Goal: Task Accomplishment & Management: Use online tool/utility

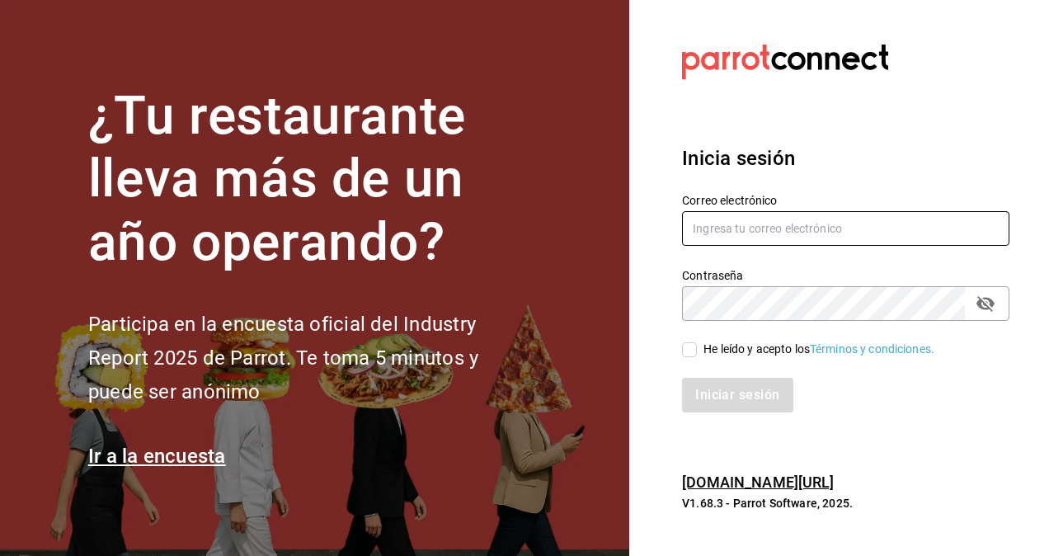
type input "hugo.cordero@grupocosteno.com"
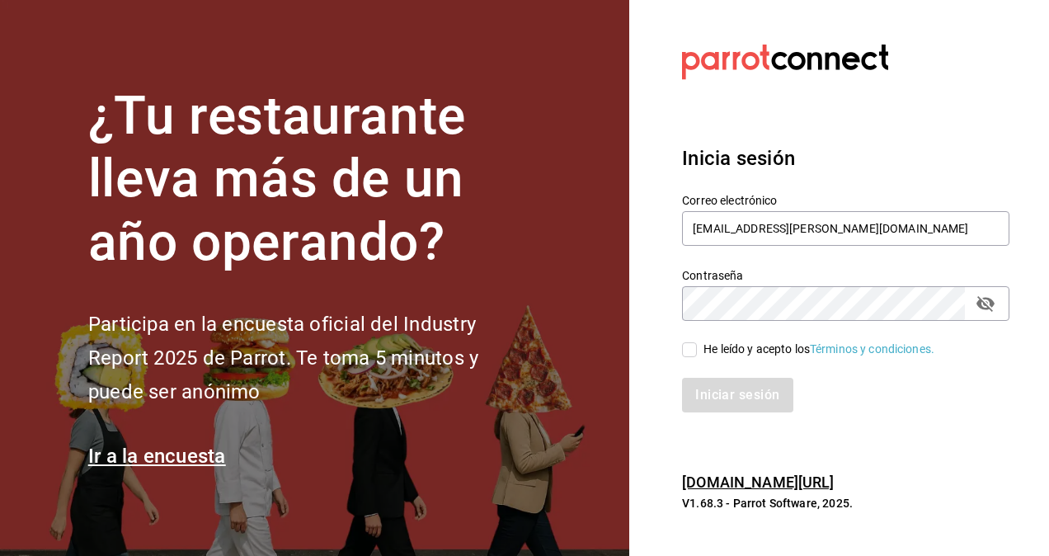
click at [691, 349] on input "He leído y acepto los Términos y condiciones." at bounding box center [689, 349] width 15 height 15
checkbox input "true"
click at [713, 377] on div "Iniciar sesión" at bounding box center [835, 385] width 347 height 54
click at [713, 392] on button "Iniciar sesión" at bounding box center [738, 395] width 112 height 35
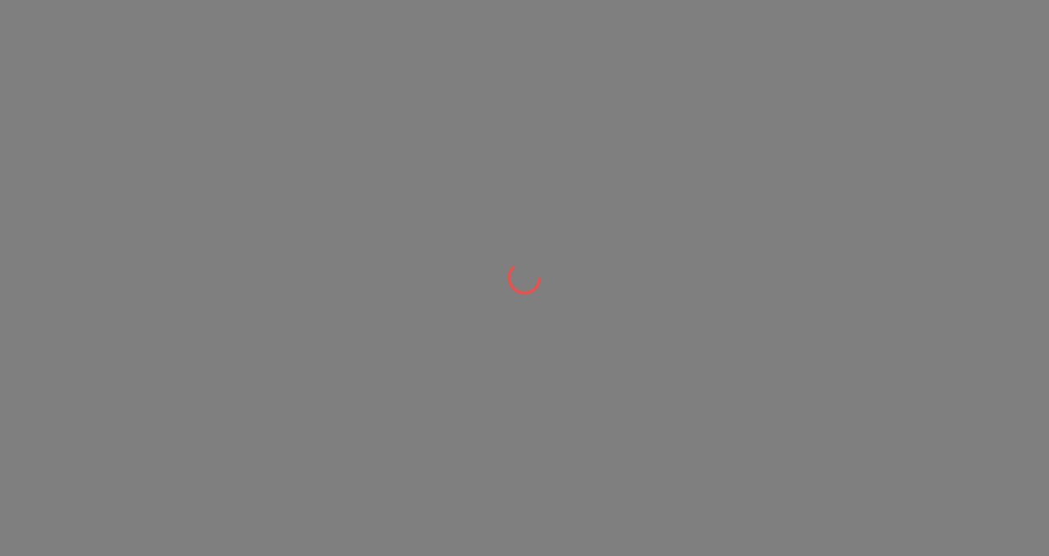
click at [713, 392] on div at bounding box center [524, 278] width 1049 height 556
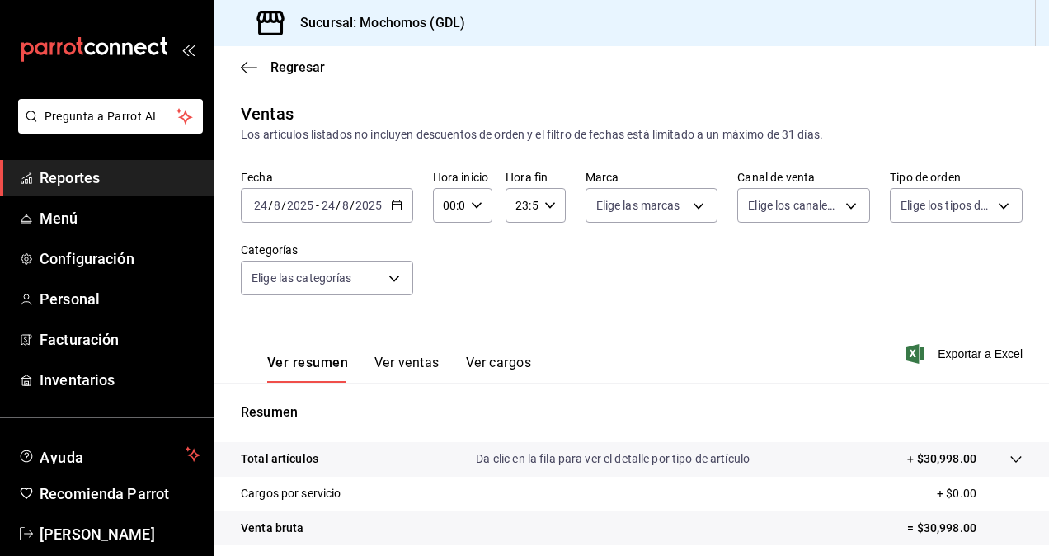
click at [375, 205] on input "2025" at bounding box center [369, 205] width 28 height 13
click at [391, 210] on icon "button" at bounding box center [397, 206] width 12 height 12
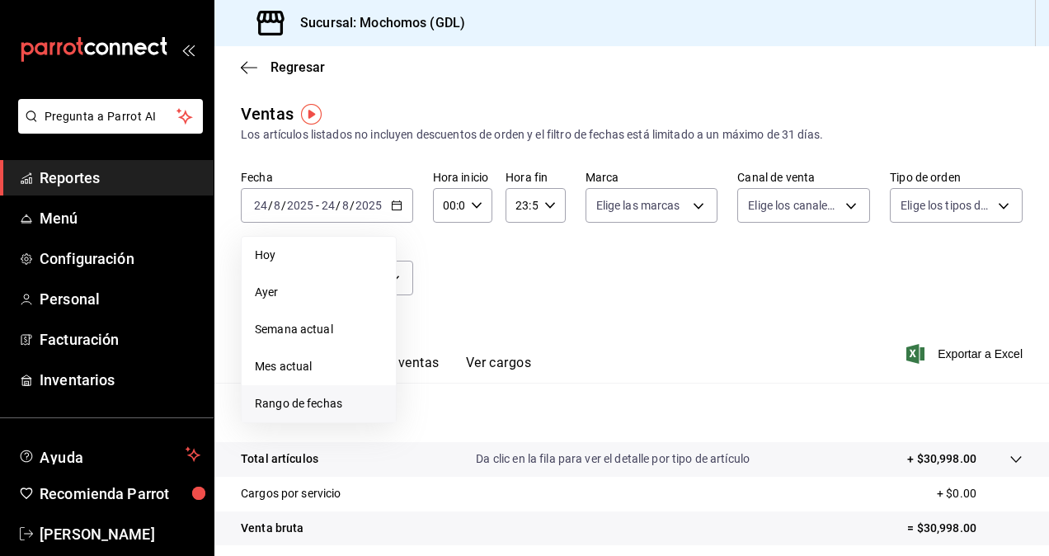
click at [342, 398] on span "Rango de fechas" at bounding box center [319, 403] width 128 height 17
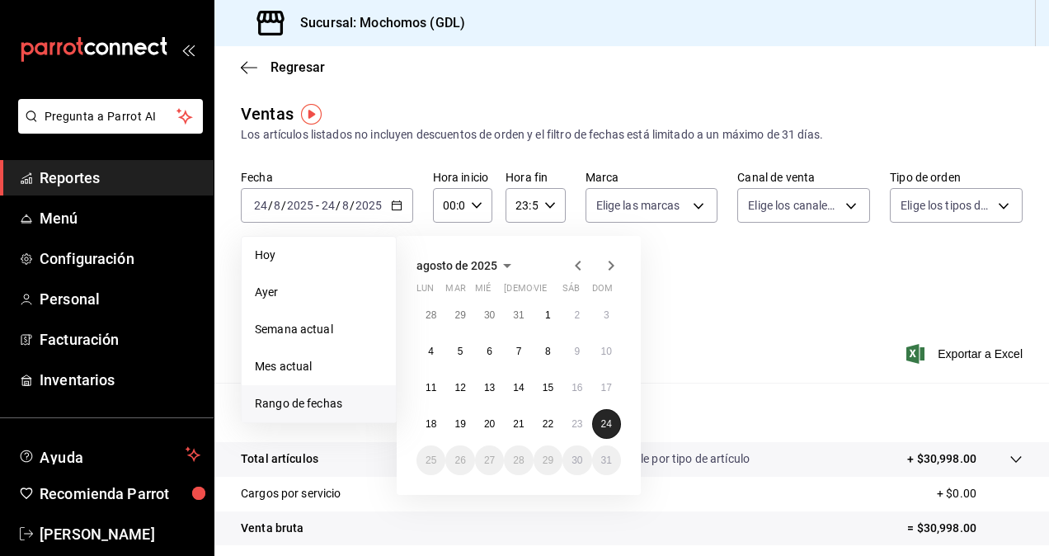
click at [594, 416] on button "24" at bounding box center [606, 424] width 29 height 30
click at [580, 417] on button "23" at bounding box center [577, 424] width 29 height 30
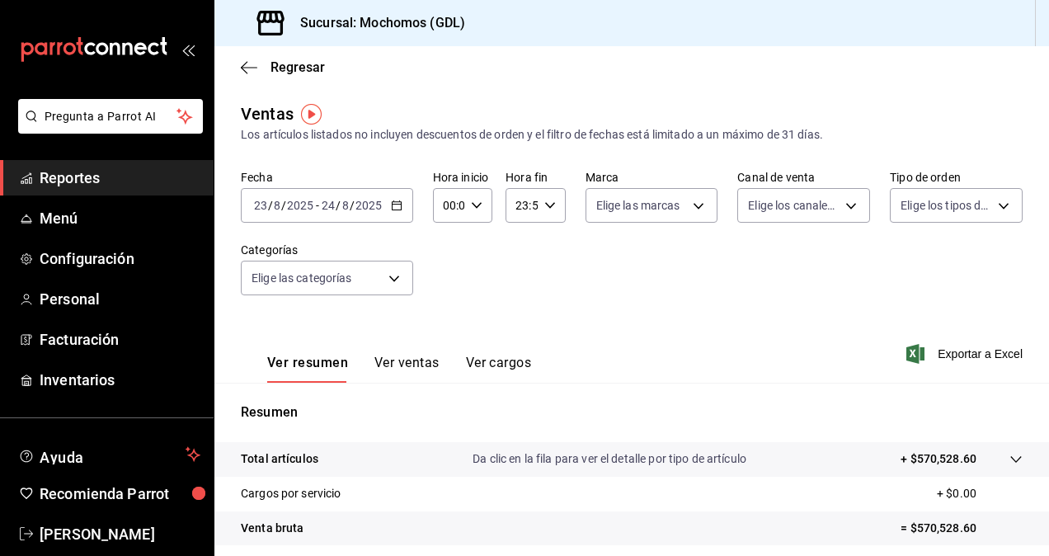
click at [475, 212] on div "00:00 Hora inicio" at bounding box center [462, 205] width 59 height 35
click at [448, 323] on span "02" at bounding box center [446, 326] width 3 height 13
click at [468, 206] on div at bounding box center [524, 278] width 1049 height 556
click at [471, 206] on icon "button" at bounding box center [477, 206] width 12 height 12
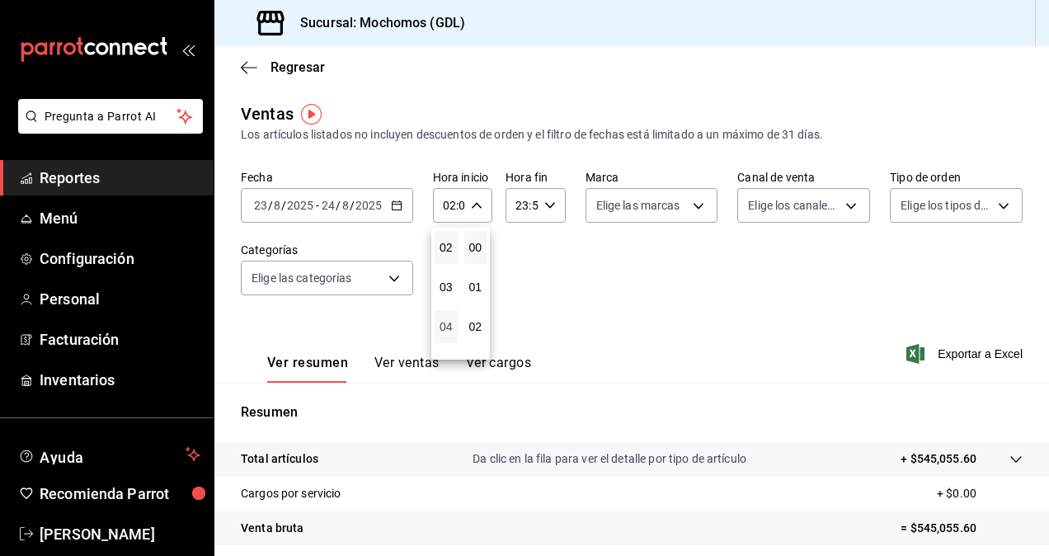
click at [448, 323] on span "04" at bounding box center [446, 326] width 3 height 13
type input "04:00"
click at [531, 336] on div at bounding box center [524, 278] width 1049 height 556
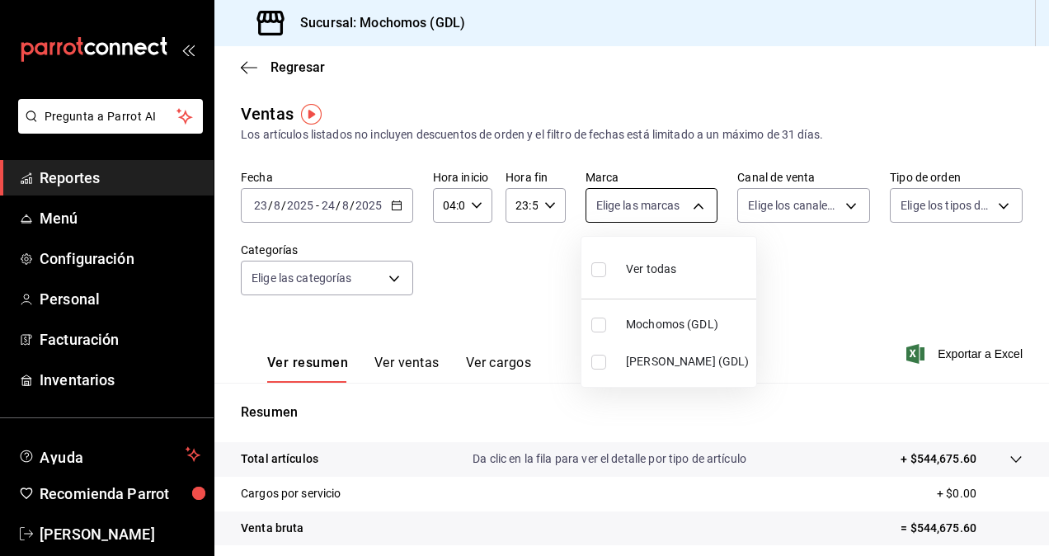
click at [677, 209] on body "Pregunta a Parrot AI Reportes Menú Configuración Personal Facturación Inventari…" at bounding box center [524, 278] width 1049 height 556
click at [602, 356] on input "checkbox" at bounding box center [598, 362] width 15 height 15
checkbox input "true"
type input "9cac9703-0c5a-4d8b-addd-5b6b571d65b9"
click at [794, 272] on div at bounding box center [524, 278] width 1049 height 556
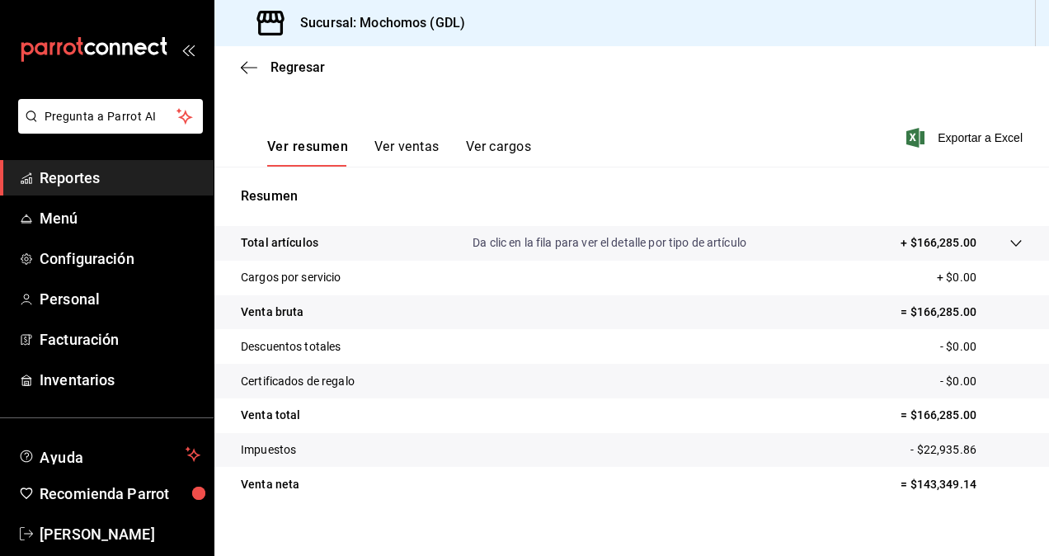
scroll to position [218, 0]
drag, startPoint x: 901, startPoint y: 483, endPoint x: 921, endPoint y: 483, distance: 19.8
click at [921, 483] on p "= $143,349.14" at bounding box center [962, 482] width 122 height 17
click at [846, 483] on tr "Venta neta = $143,349.14" at bounding box center [631, 482] width 835 height 35
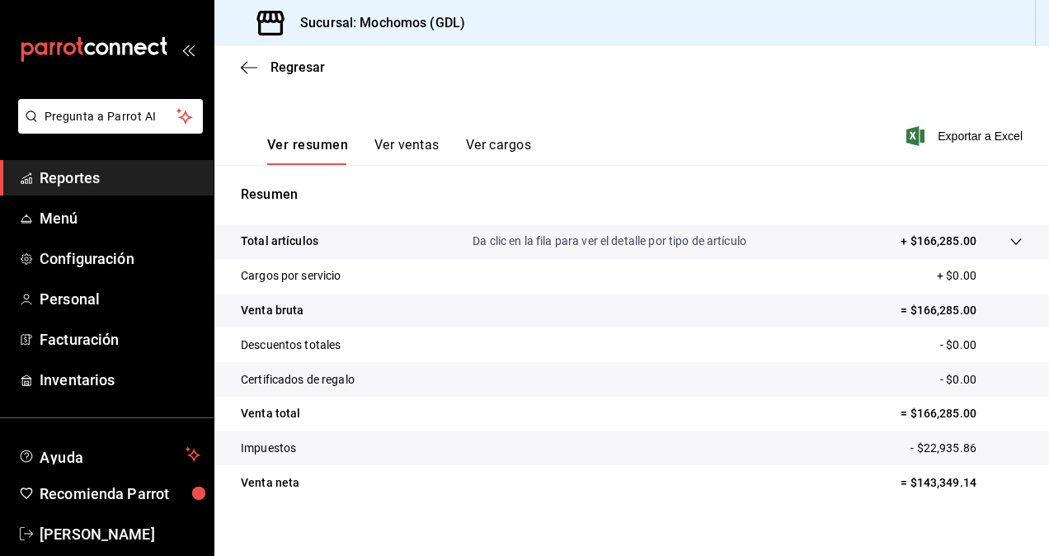
scroll to position [234, 0]
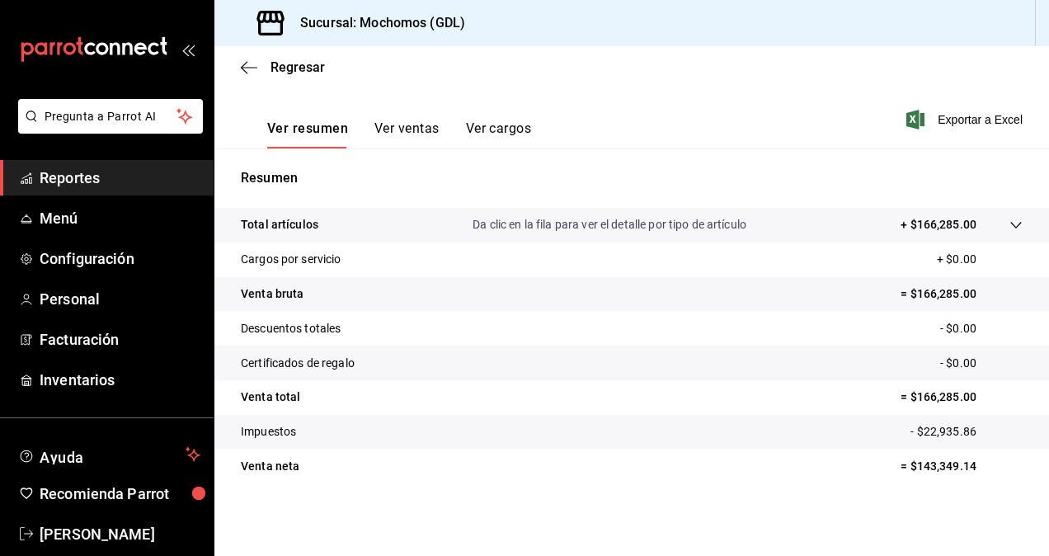
click at [940, 464] on p "= $143,349.14" at bounding box center [962, 466] width 122 height 17
copy p "143,349.14"
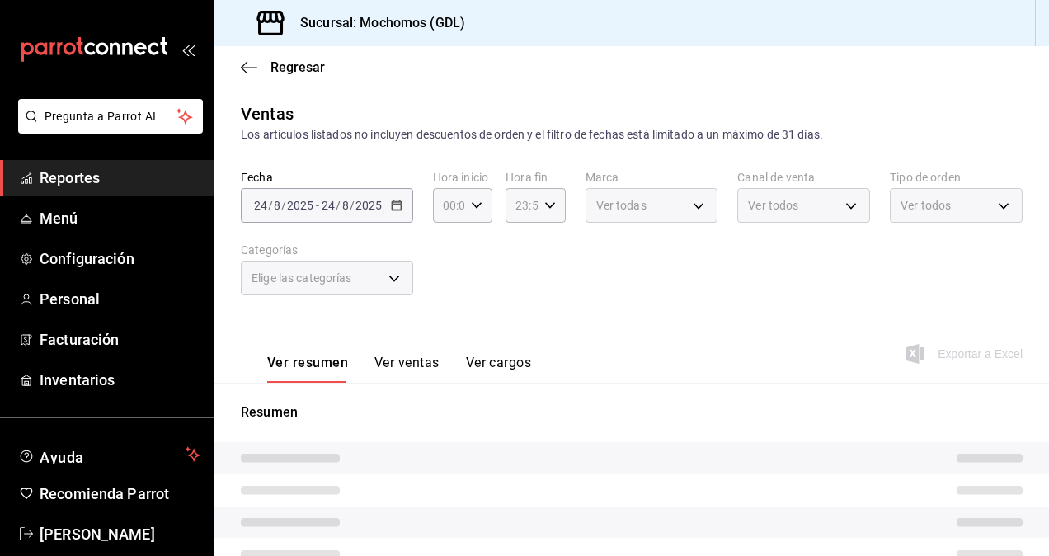
type input "04:00"
type input "9cac9703-0c5a-4d8b-addd-5b6b571d65b9"
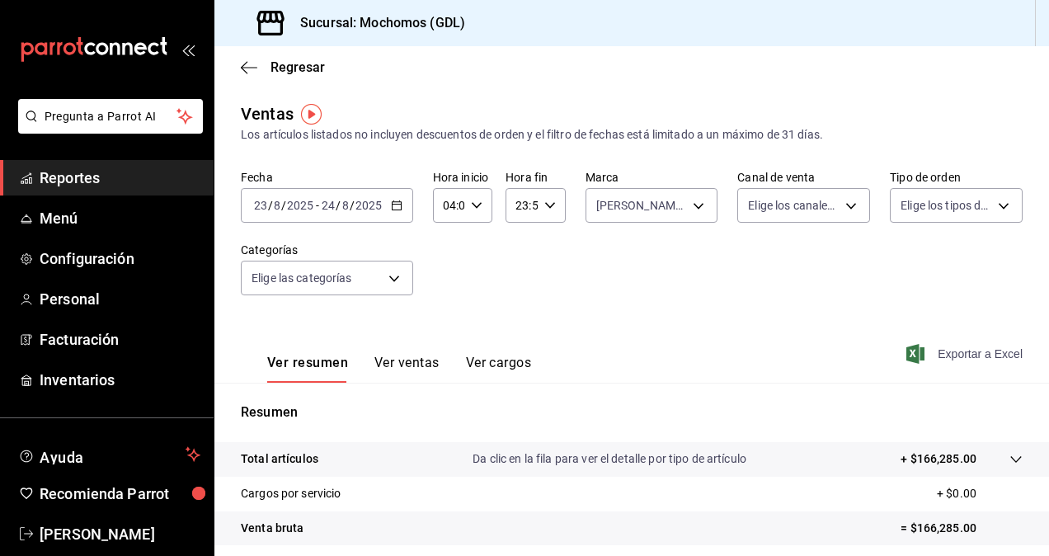
click at [977, 350] on span "Exportar a Excel" at bounding box center [966, 354] width 113 height 20
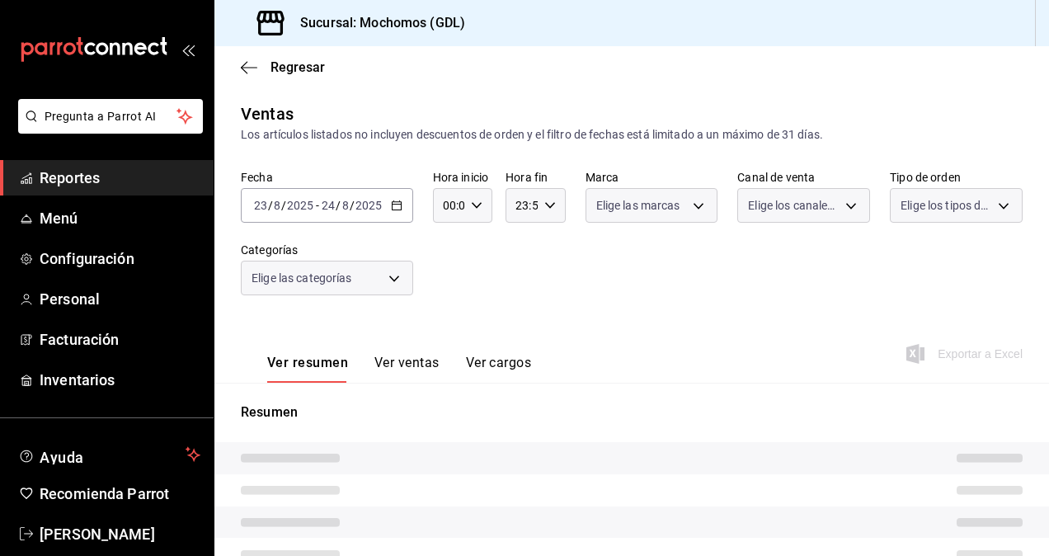
type input "04:00"
type input "9cac9703-0c5a-4d8b-addd-5b6b571d65b9"
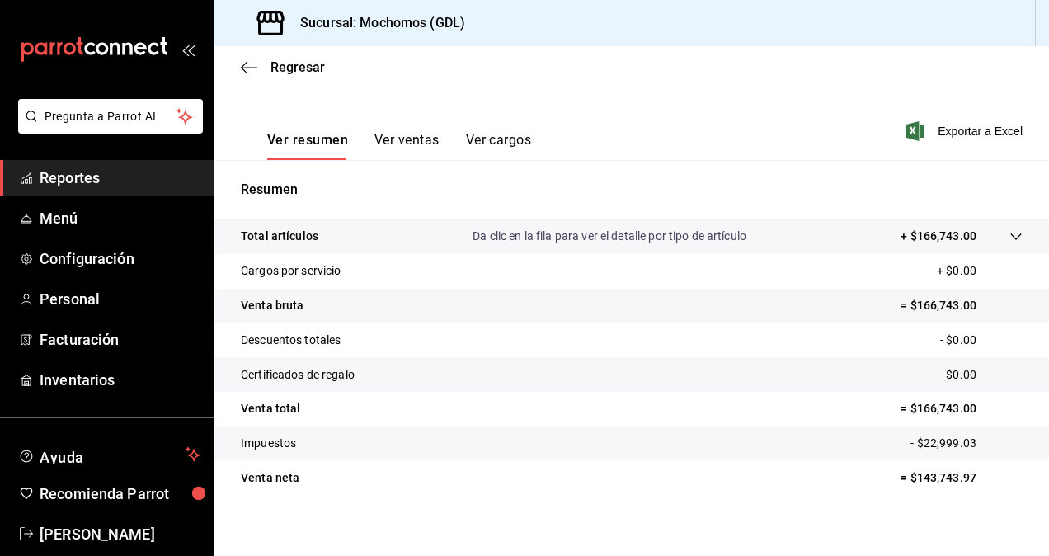
scroll to position [234, 0]
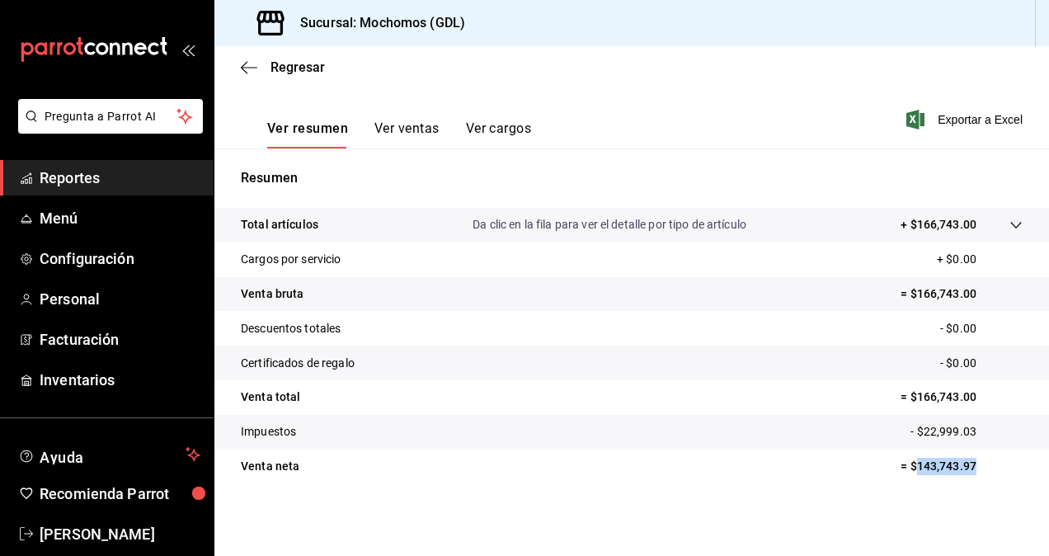
drag, startPoint x: 905, startPoint y: 466, endPoint x: 978, endPoint y: 473, distance: 73.7
click at [978, 473] on p "= $143,743.97" at bounding box center [962, 466] width 122 height 17
copy p "143,743.97"
